Goal: Navigation & Orientation: Find specific page/section

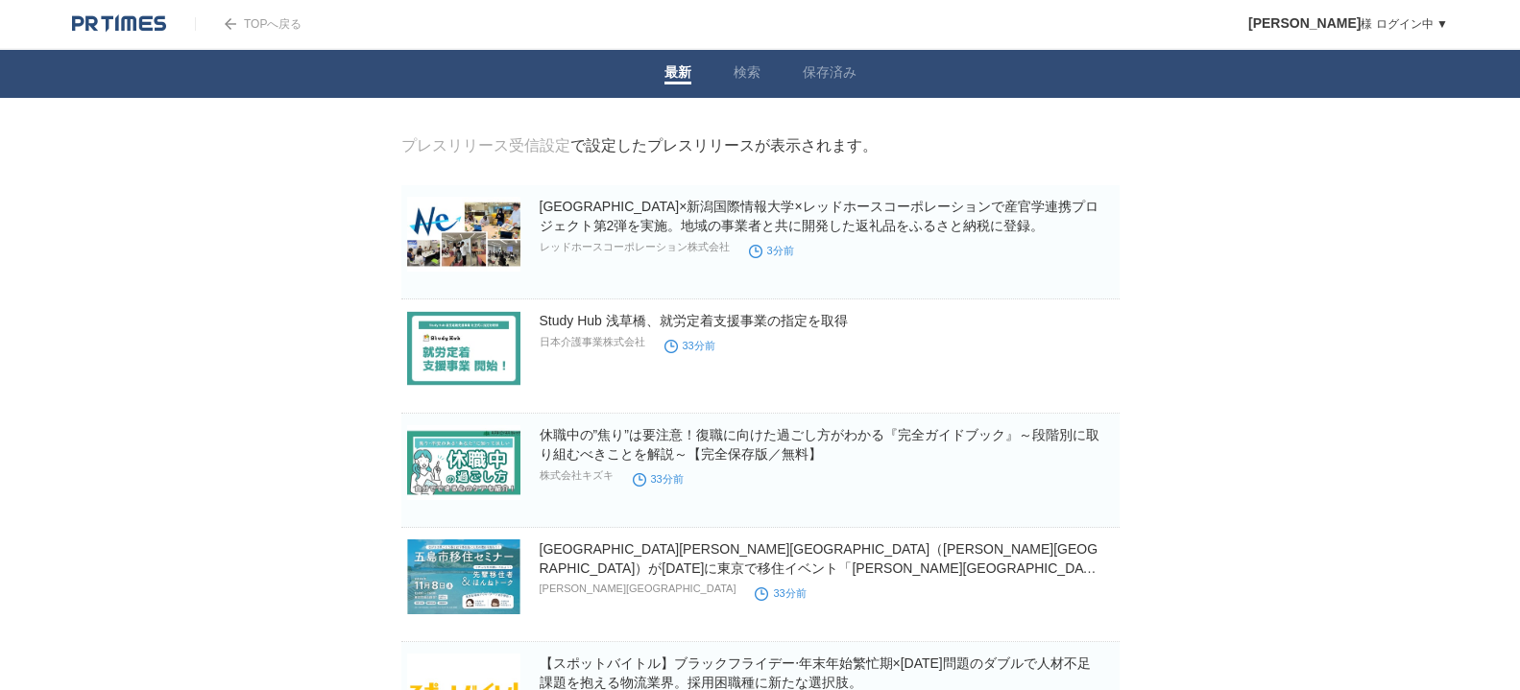
click at [287, 30] on link "TOPへ戻る" at bounding box center [248, 23] width 107 height 13
